Goal: Go to known website: Go to known website

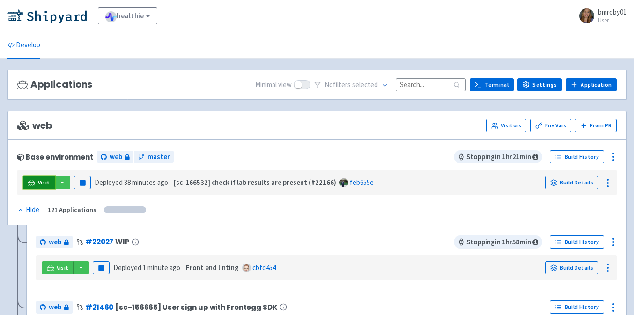
click at [44, 183] on span "Visit" at bounding box center [44, 182] width 12 height 7
